Goal: Task Accomplishment & Management: Use online tool/utility

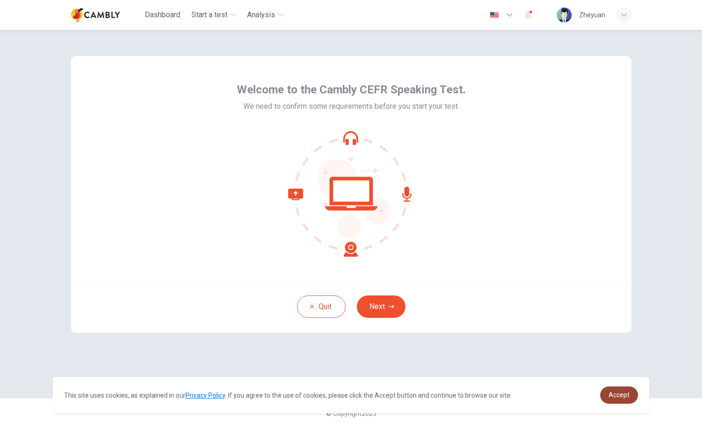
click at [624, 398] on span "Accept" at bounding box center [618, 394] width 21 height 7
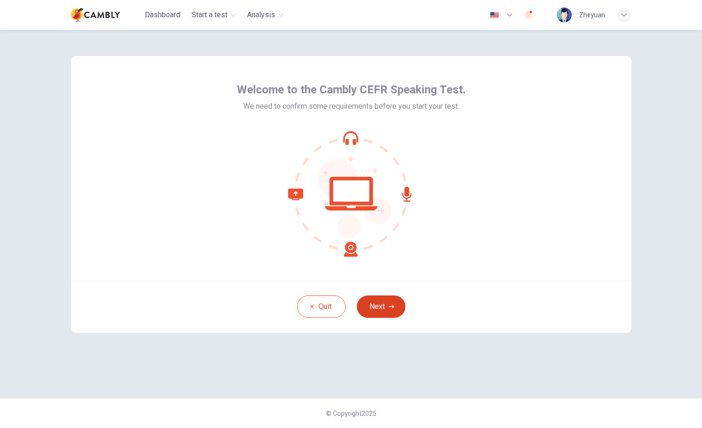
click at [382, 310] on button "Next" at bounding box center [381, 307] width 49 height 22
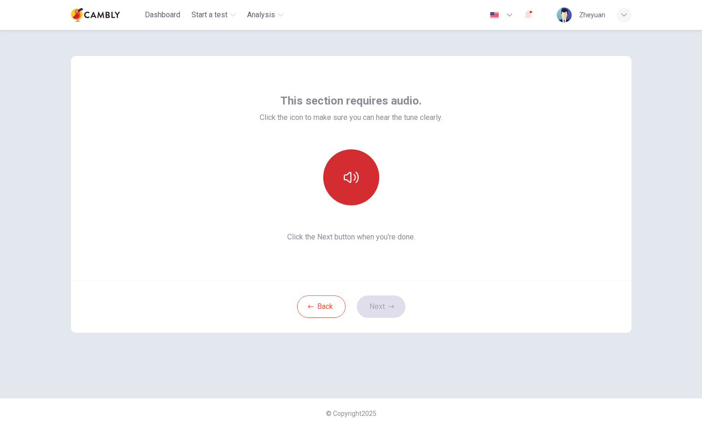
click at [353, 185] on button "button" at bounding box center [351, 177] width 56 height 56
click at [383, 308] on button "Next" at bounding box center [381, 307] width 49 height 22
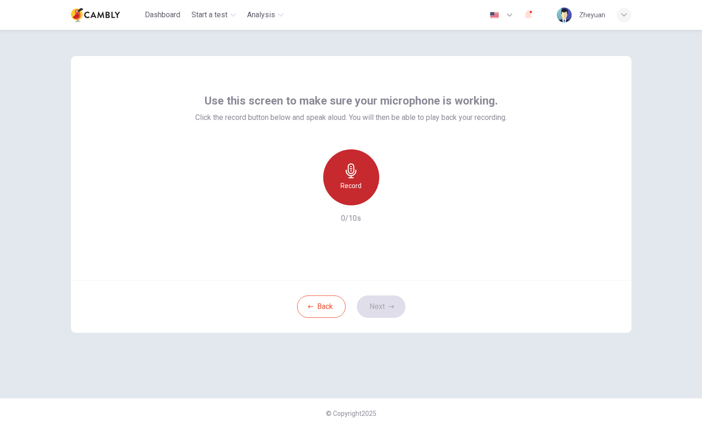
click at [350, 188] on h6 "Record" at bounding box center [350, 185] width 21 height 11
click at [355, 180] on div "Stop" at bounding box center [351, 177] width 56 height 56
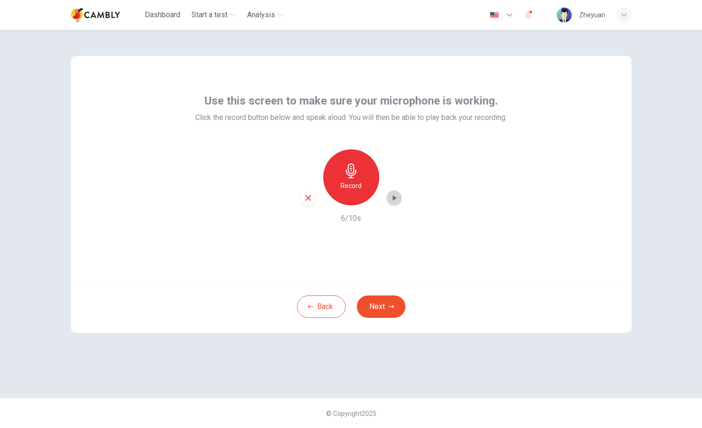
click at [394, 197] on icon "button" at bounding box center [394, 198] width 4 height 6
click at [390, 304] on icon "button" at bounding box center [391, 307] width 6 height 6
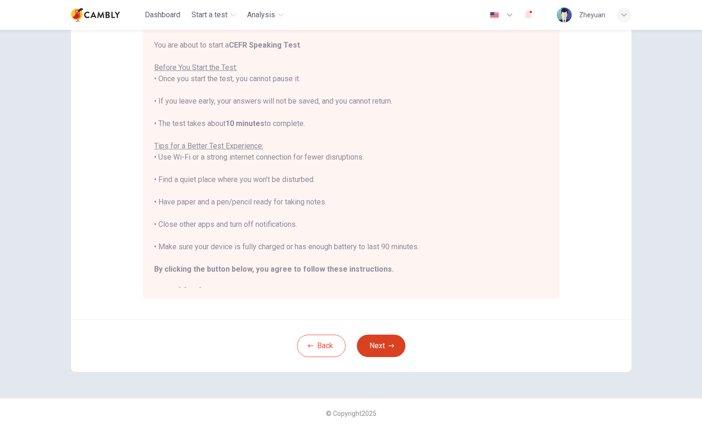
click at [388, 342] on button "Next" at bounding box center [381, 346] width 49 height 22
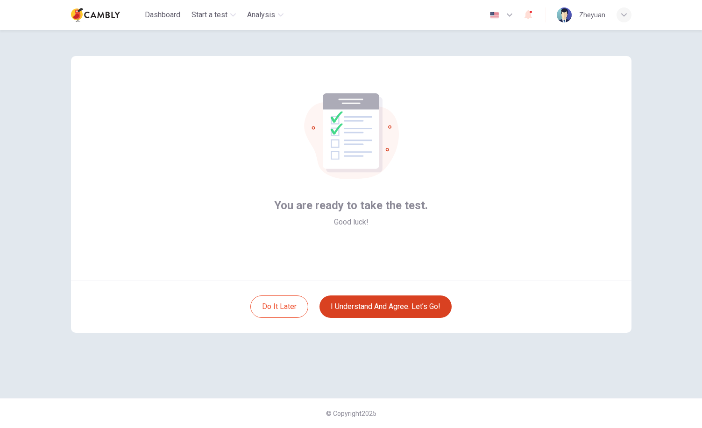
click at [376, 307] on button "I understand and agree. Let’s go!" at bounding box center [385, 307] width 132 height 22
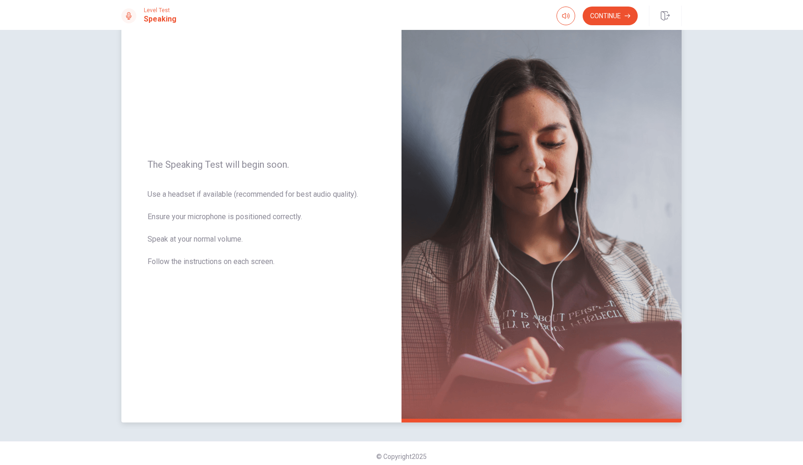
scroll to position [40, 0]
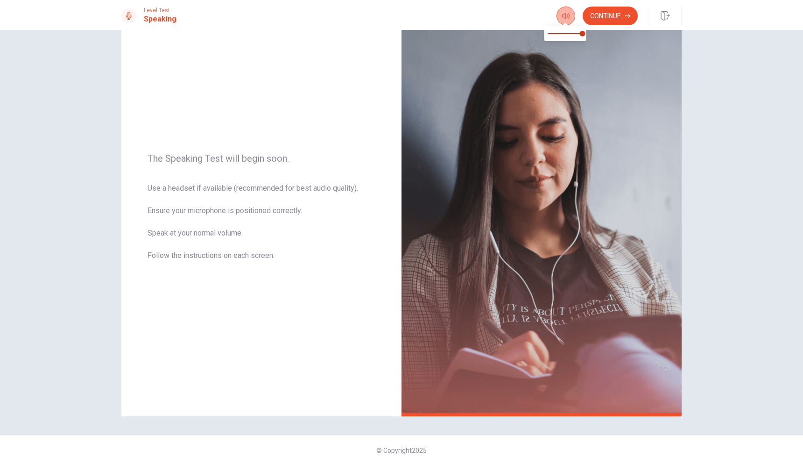
click at [562, 18] on icon "button" at bounding box center [565, 15] width 7 height 7
click at [565, 19] on icon "button" at bounding box center [565, 15] width 7 height 7
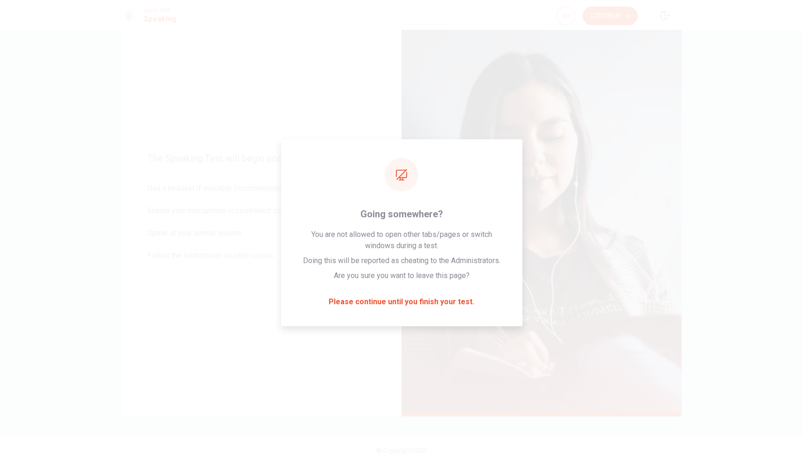
click at [701, 120] on div "The Speaking Test will begin soon. Use a headset if available (recommended for …" at bounding box center [401, 247] width 803 height 435
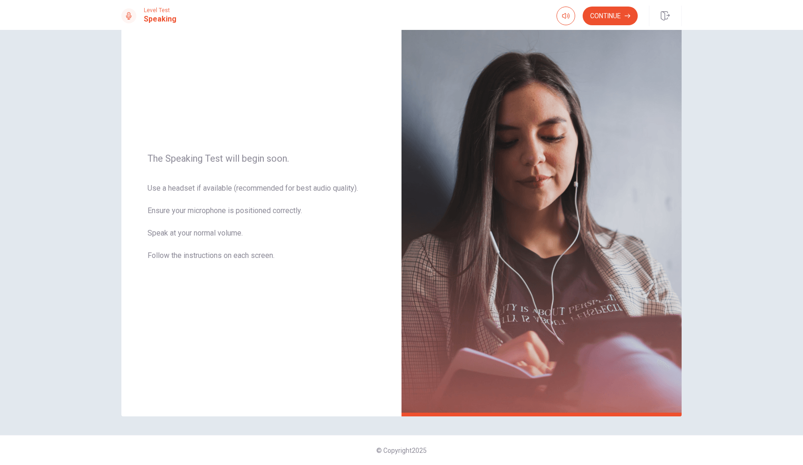
click at [135, 15] on div "Level Test Speaking" at bounding box center [148, 16] width 55 height 18
click at [571, 15] on button "button" at bounding box center [566, 16] width 19 height 19
click at [331, 97] on div "The Speaking Test will begin soon. Use a headset if available (recommended for …" at bounding box center [261, 212] width 280 height 407
click at [161, 22] on h1 "Speaking" at bounding box center [160, 19] width 33 height 11
click at [339, 132] on div "The Speaking Test will begin soon. Use a headset if available (recommended for …" at bounding box center [261, 212] width 280 height 407
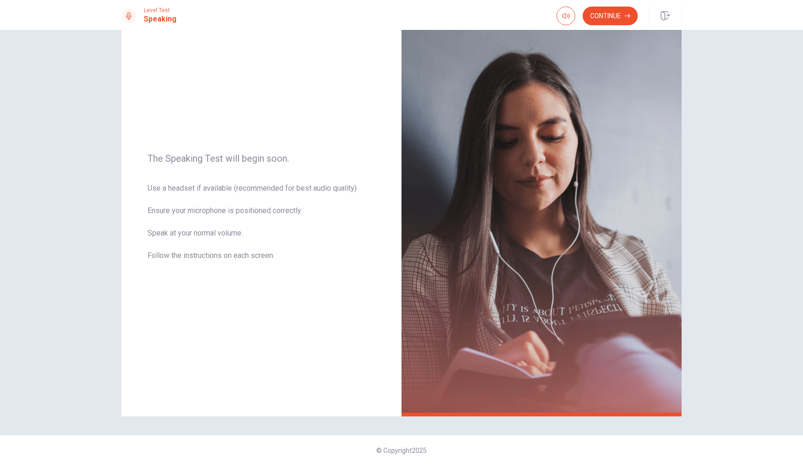
click at [574, 11] on div at bounding box center [566, 16] width 19 height 19
click at [565, 13] on icon "button" at bounding box center [565, 15] width 7 height 7
click at [566, 35] on span at bounding box center [565, 33] width 35 height 13
type input "*"
drag, startPoint x: 566, startPoint y: 35, endPoint x: 588, endPoint y: 38, distance: 21.8
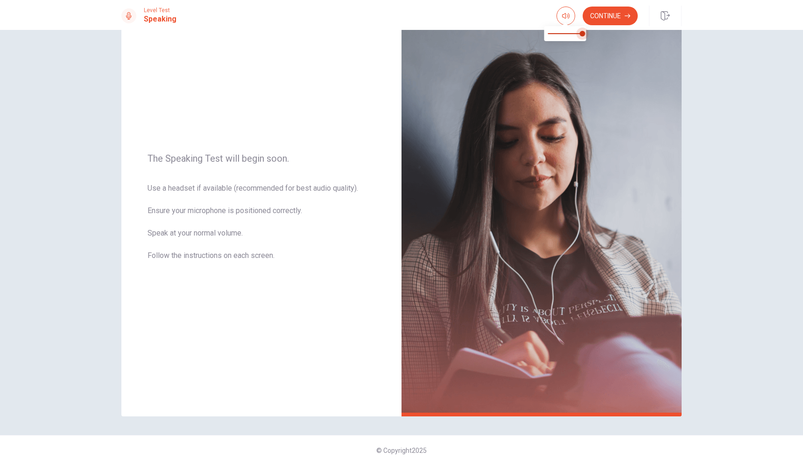
click at [586, 36] on span at bounding box center [583, 34] width 6 height 6
click at [162, 17] on h1 "Speaking" at bounding box center [160, 19] width 33 height 11
click at [129, 16] on icon at bounding box center [128, 15] width 7 height 7
click at [285, 88] on div "The Speaking Test will begin soon. Use a headset if available (recommended for …" at bounding box center [261, 212] width 280 height 407
click at [615, 14] on button "Continue" at bounding box center [610, 16] width 55 height 19
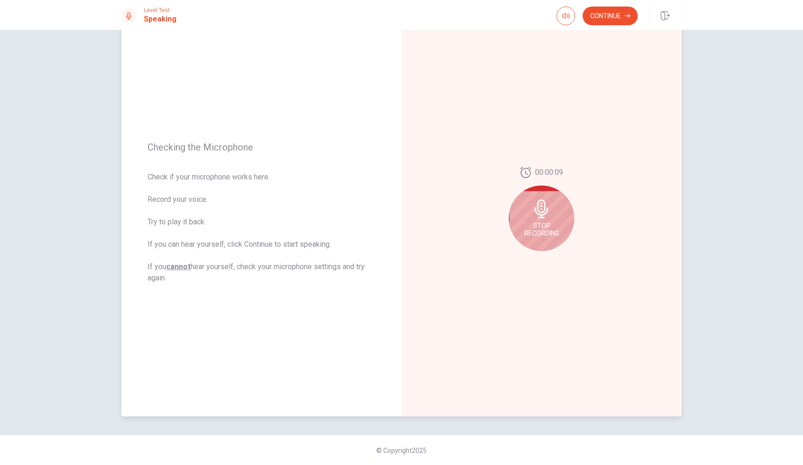
click at [528, 220] on div "Stop Recording" at bounding box center [541, 217] width 65 height 65
click at [550, 258] on icon "Play Audio" at bounding box center [552, 258] width 4 height 6
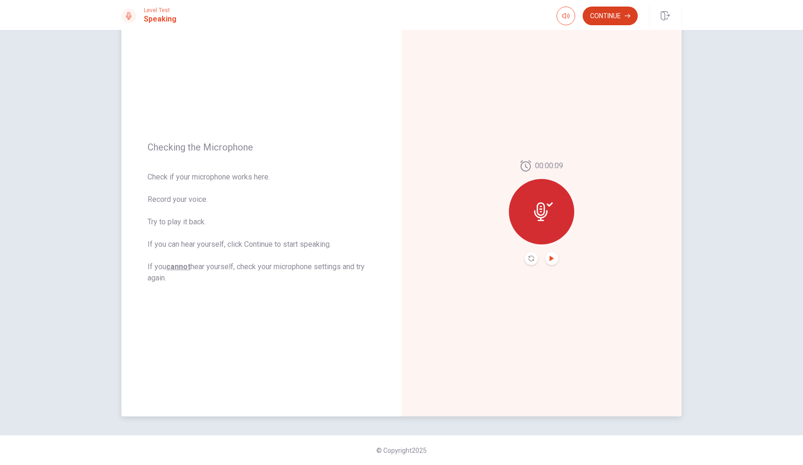
click at [607, 17] on button "Continue" at bounding box center [610, 16] width 55 height 19
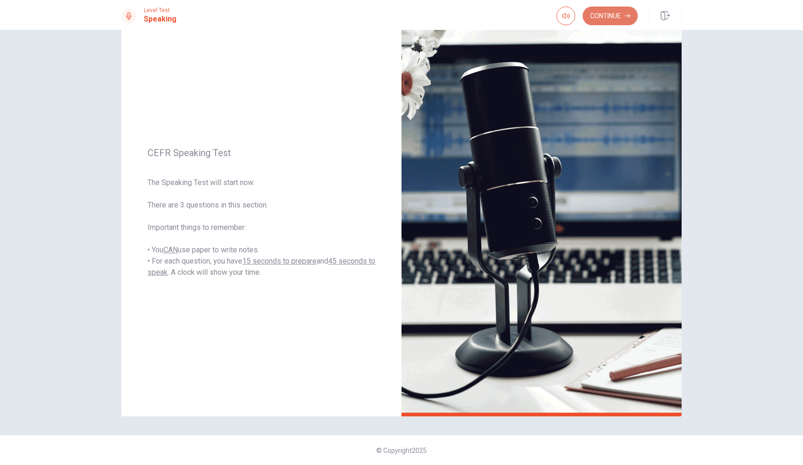
click at [607, 21] on button "Continue" at bounding box center [610, 16] width 55 height 19
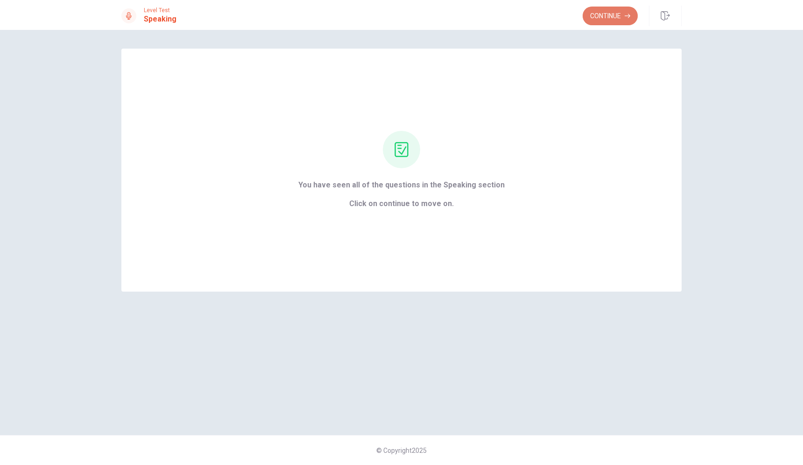
click at [605, 16] on button "Continue" at bounding box center [610, 16] width 55 height 19
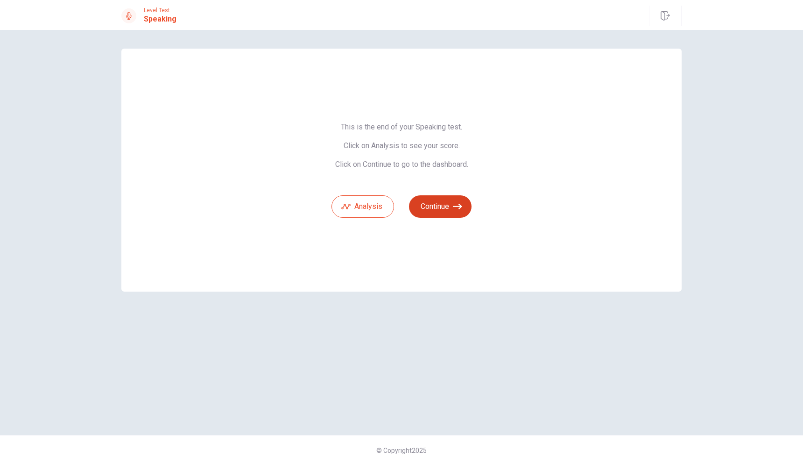
click at [450, 209] on button "Continue" at bounding box center [440, 206] width 63 height 22
